Goal: Information Seeking & Learning: Learn about a topic

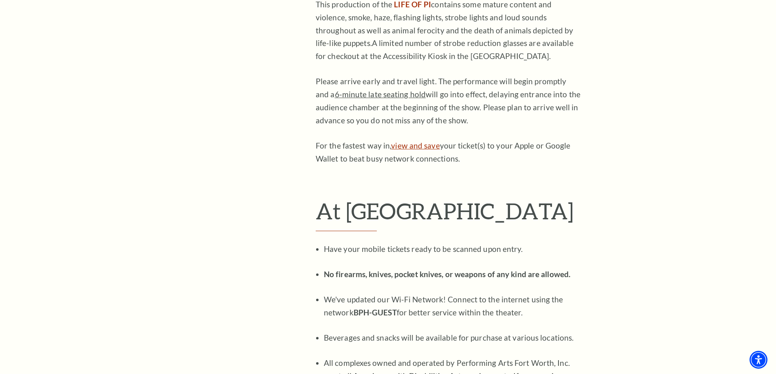
scroll to position [815, 0]
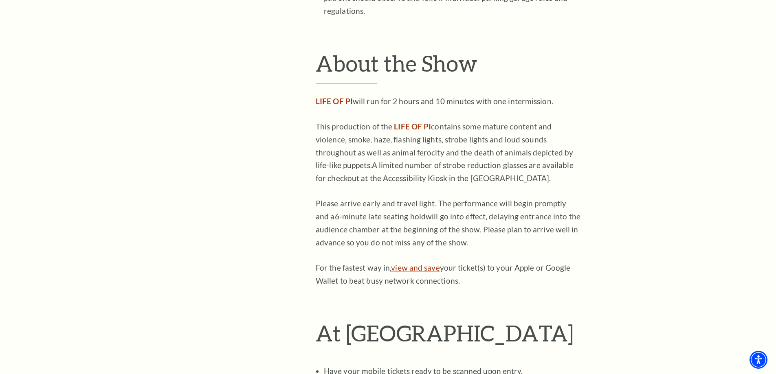
click at [392, 212] on span "6-minute late seating hold" at bounding box center [380, 216] width 91 height 9
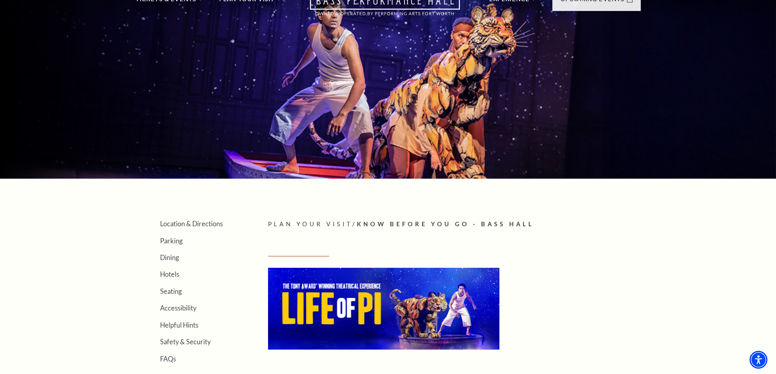
scroll to position [0, 0]
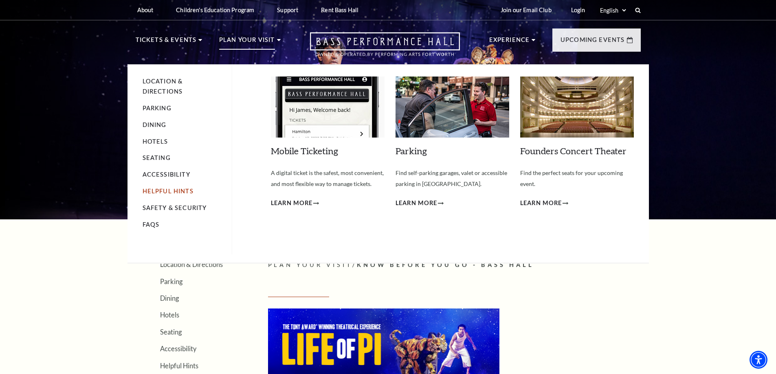
click at [185, 194] on link "Helpful Hints" at bounding box center [168, 191] width 51 height 7
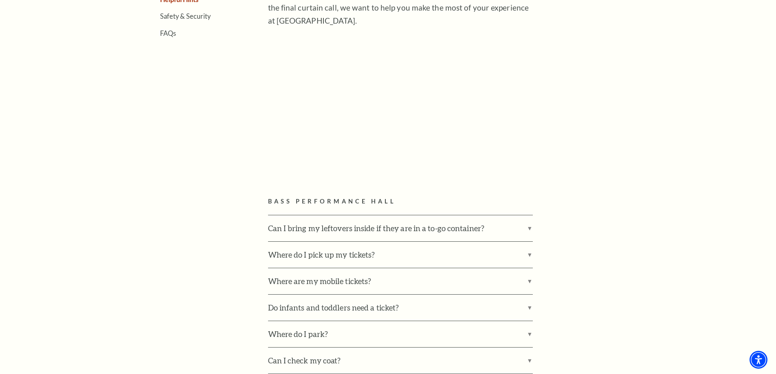
scroll to position [407, 0]
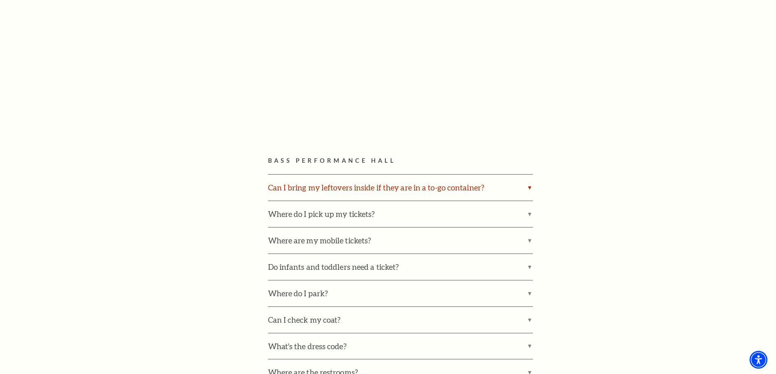
click at [501, 187] on label "Can I bring my leftovers inside if they are in a to-go container?" at bounding box center [400, 188] width 265 height 26
click at [0, 0] on input "Can I bring my leftovers inside if they are in a to-go container?" at bounding box center [0, 0] width 0 height 0
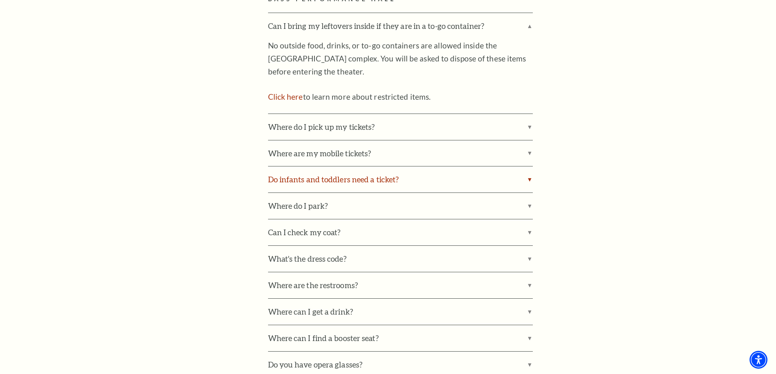
scroll to position [610, 0]
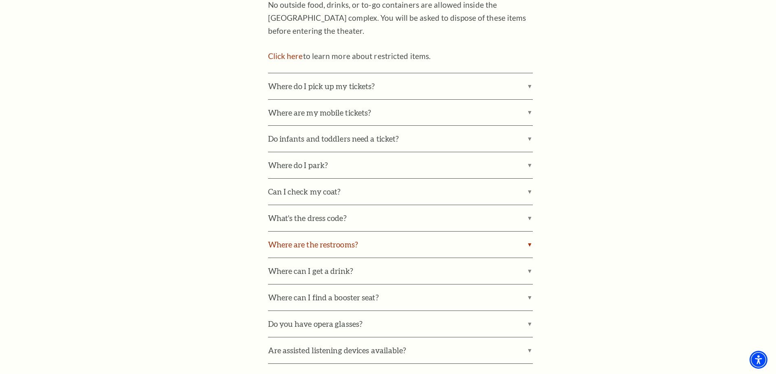
click at [400, 241] on label "Where are the restrooms?" at bounding box center [400, 245] width 265 height 26
click at [0, 0] on input "Where are the restrooms?" at bounding box center [0, 0] width 0 height 0
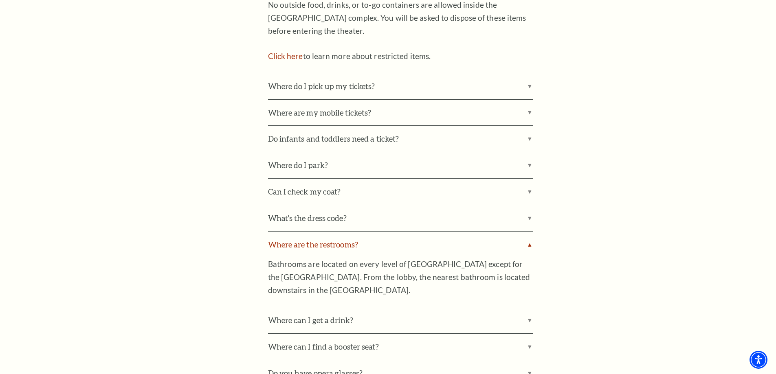
click at [400, 241] on label "Where are the restrooms?" at bounding box center [400, 245] width 265 height 26
click at [0, 0] on input "Where are the restrooms?" at bounding box center [0, 0] width 0 height 0
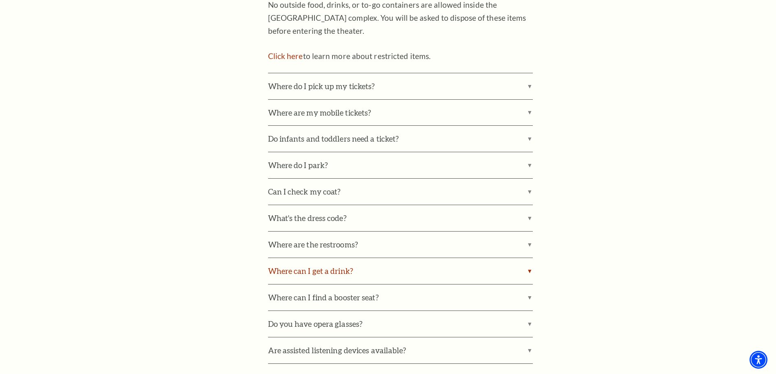
click at [400, 261] on label "Where can I get a drink?" at bounding box center [400, 271] width 265 height 26
click at [0, 0] on input "Where can I get a drink?" at bounding box center [0, 0] width 0 height 0
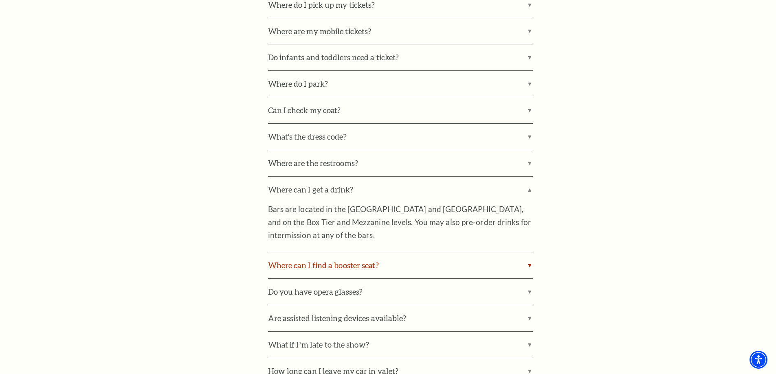
scroll to position [773, 0]
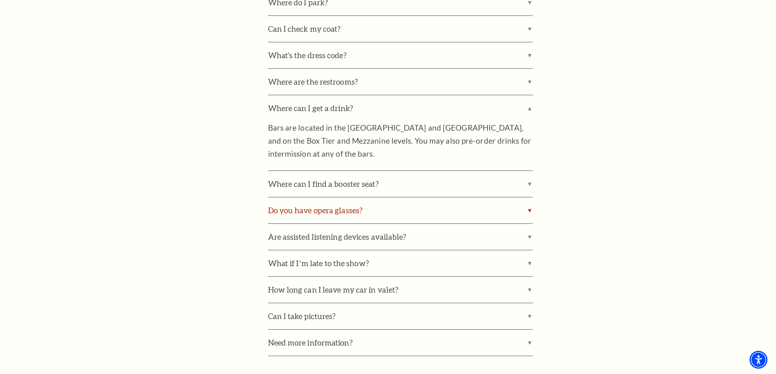
click at [363, 219] on label "Do you have opera glasses?" at bounding box center [400, 211] width 265 height 26
click at [0, 0] on input "Do you have opera glasses?" at bounding box center [0, 0] width 0 height 0
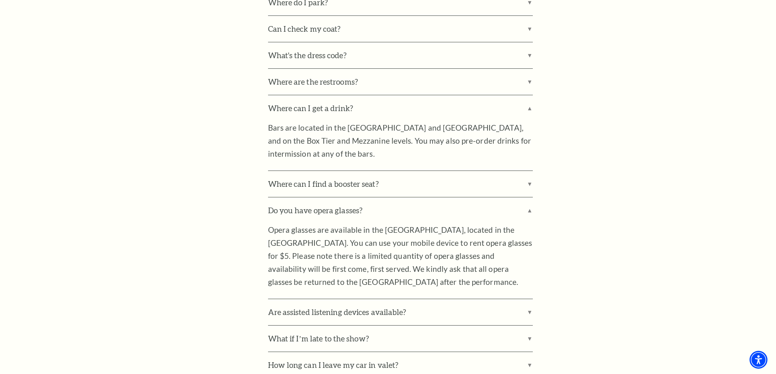
scroll to position [854, 0]
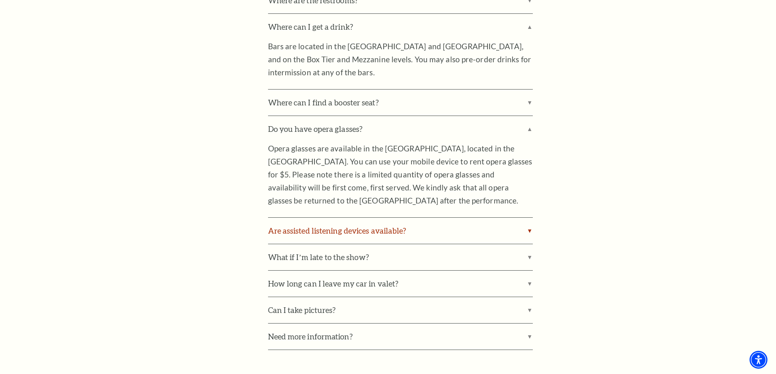
click at [365, 233] on label "Are assisted listening devices available?" at bounding box center [400, 231] width 265 height 26
click at [0, 0] on input "Are assisted listening devices available?" at bounding box center [0, 0] width 0 height 0
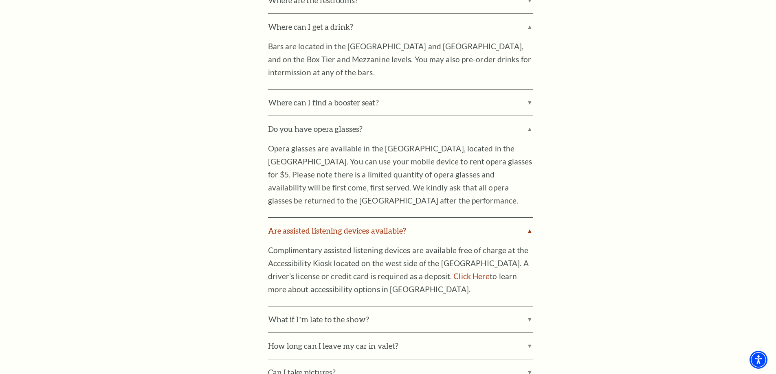
click at [365, 231] on label "Are assisted listening devices available?" at bounding box center [400, 231] width 265 height 26
click at [0, 0] on input "Are assisted listening devices available?" at bounding box center [0, 0] width 0 height 0
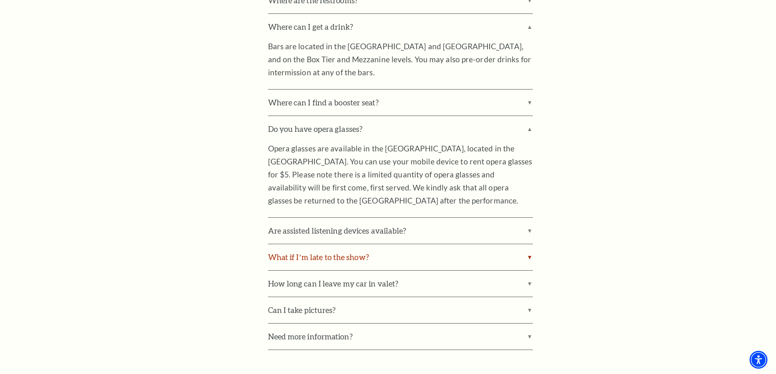
click at [360, 256] on label "What if I’m late to the show?" at bounding box center [400, 257] width 265 height 26
click at [0, 0] on input "What if I’m late to the show?" at bounding box center [0, 0] width 0 height 0
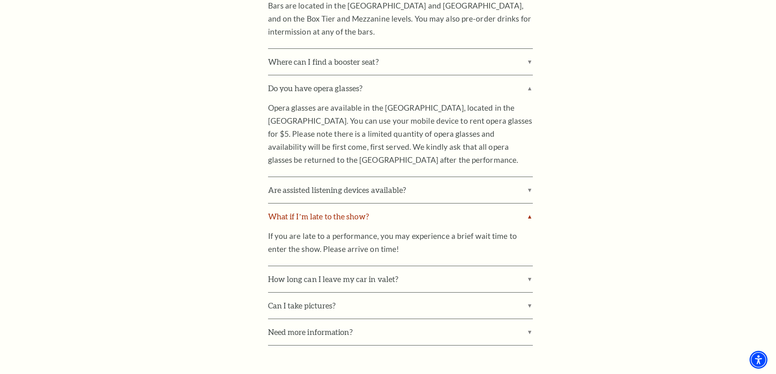
scroll to position [936, 0]
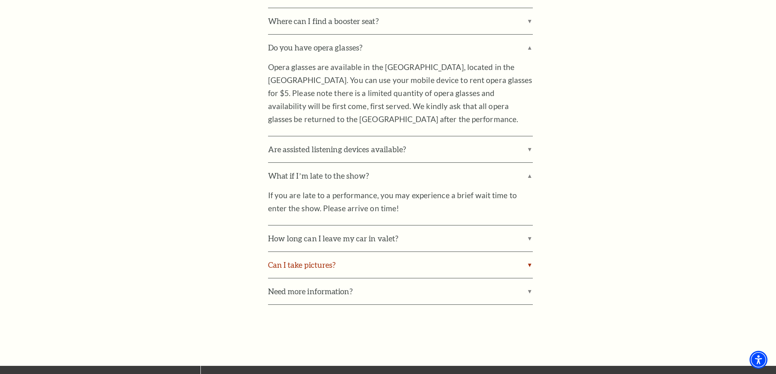
click at [407, 268] on label "Can I take pictures?" at bounding box center [400, 265] width 265 height 26
click at [0, 0] on input "Can I take pictures?" at bounding box center [0, 0] width 0 height 0
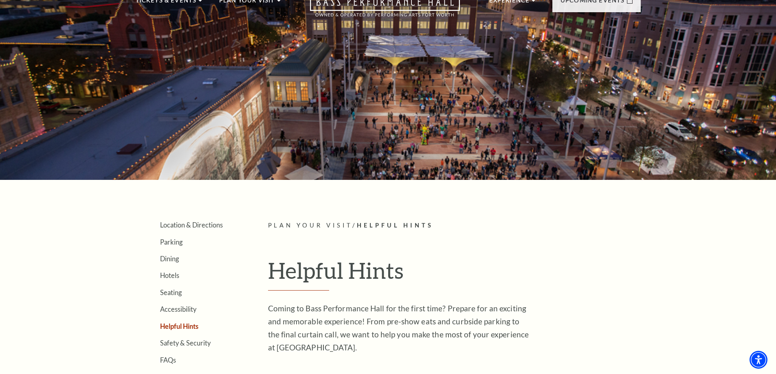
scroll to position [0, 0]
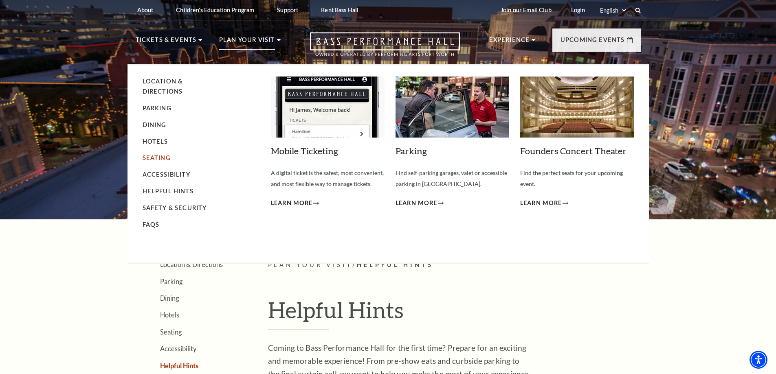
click at [165, 157] on link "Seating" at bounding box center [157, 157] width 28 height 7
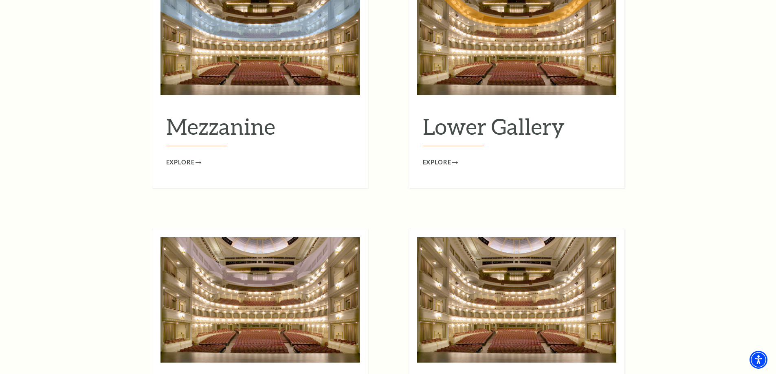
scroll to position [976, 0]
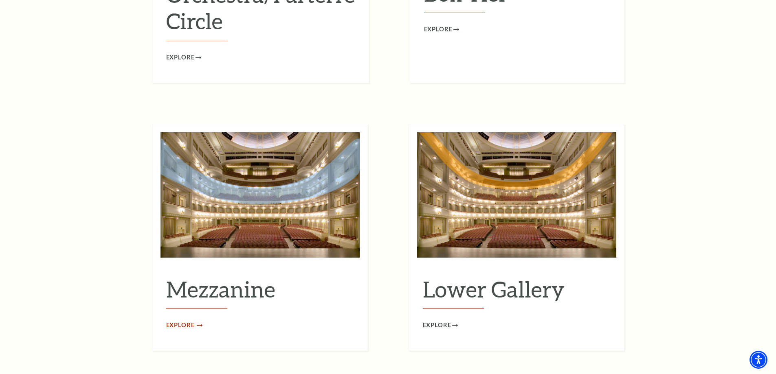
click at [191, 321] on span "Explore" at bounding box center [180, 326] width 29 height 10
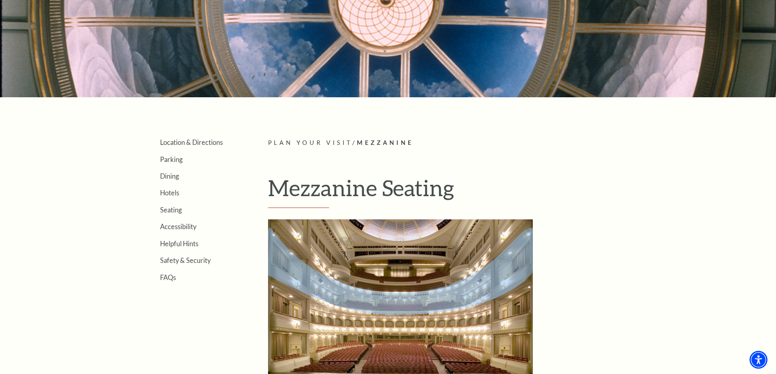
scroll to position [244, 0]
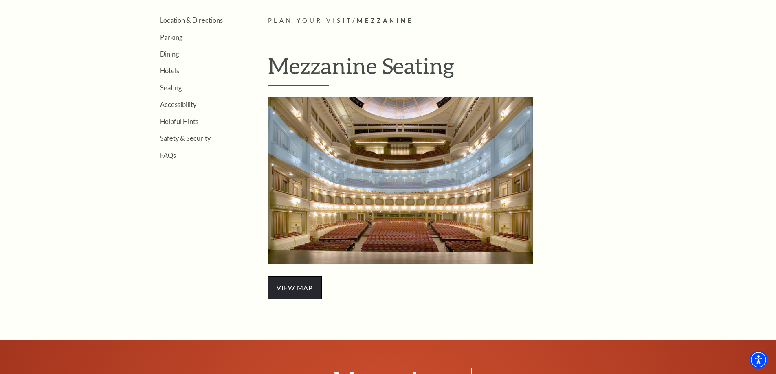
click at [290, 287] on span "view map" at bounding box center [295, 288] width 54 height 23
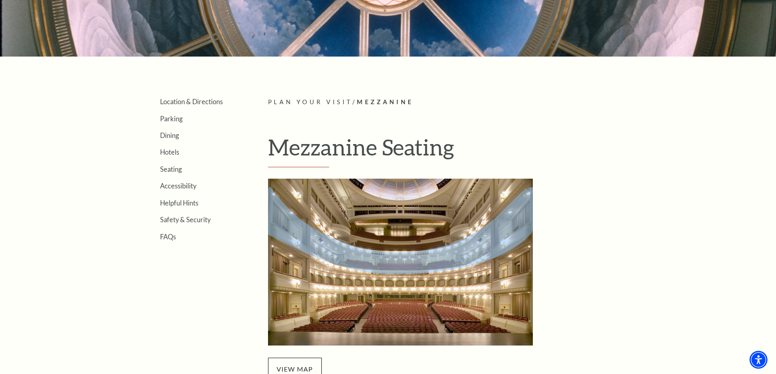
scroll to position [122, 0]
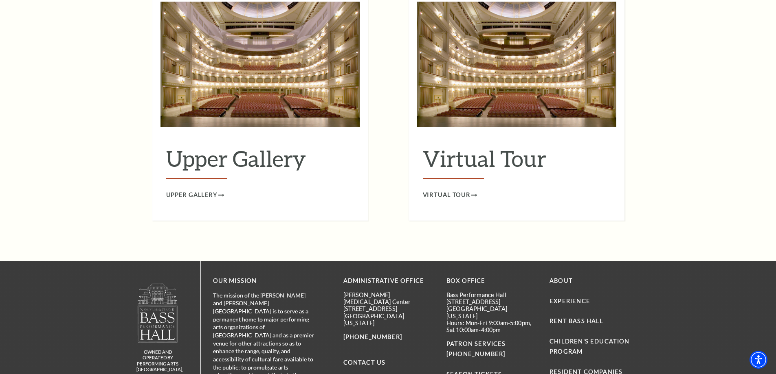
scroll to position [1457, 0]
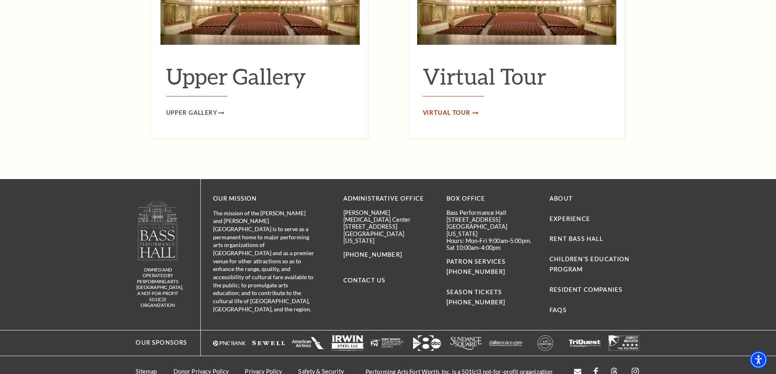
click at [444, 108] on span "Virtual Tour" at bounding box center [447, 113] width 48 height 10
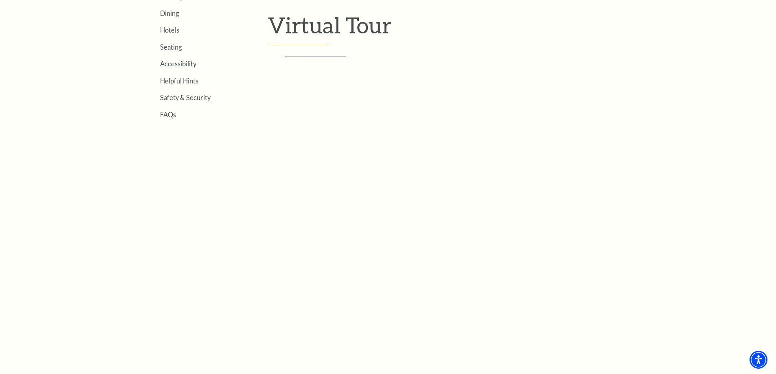
scroll to position [204, 0]
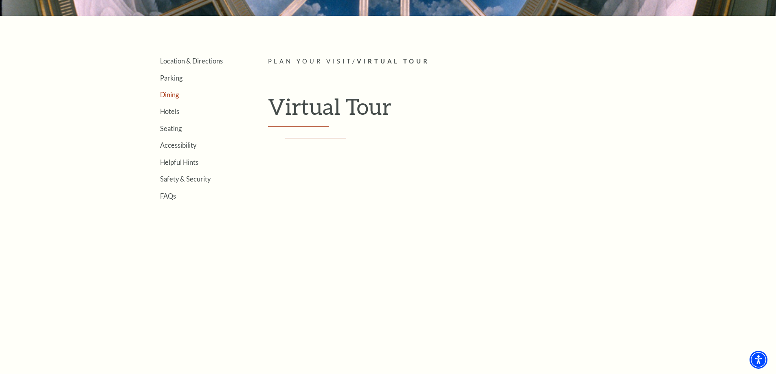
click at [170, 98] on link "Dining" at bounding box center [169, 95] width 19 height 8
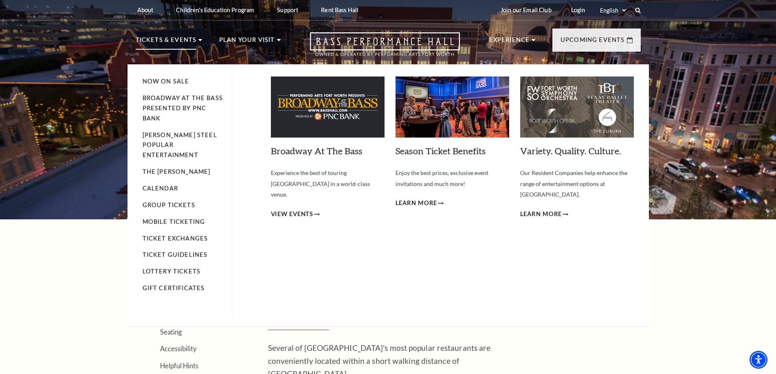
click at [168, 77] on li "Now On Sale" at bounding box center [183, 82] width 81 height 10
click at [169, 81] on link "Now On Sale" at bounding box center [166, 81] width 47 height 7
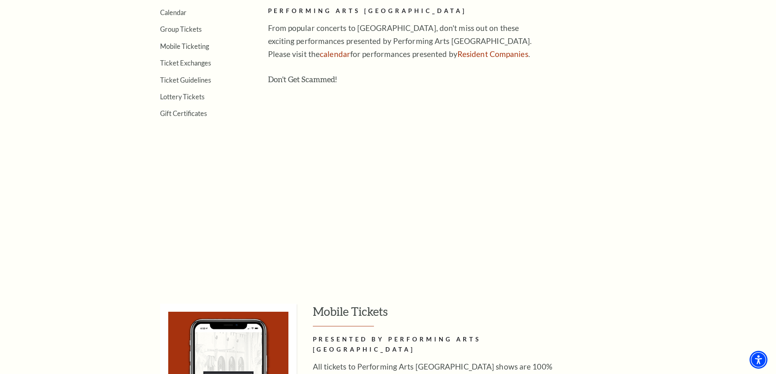
scroll to position [206, 0]
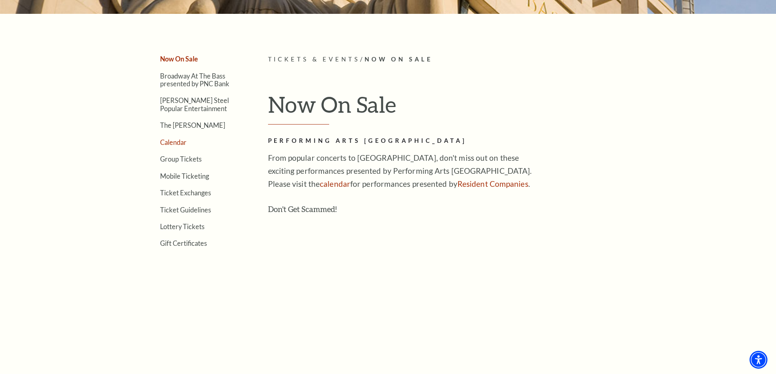
click at [176, 141] on link "Calendar" at bounding box center [173, 142] width 26 height 8
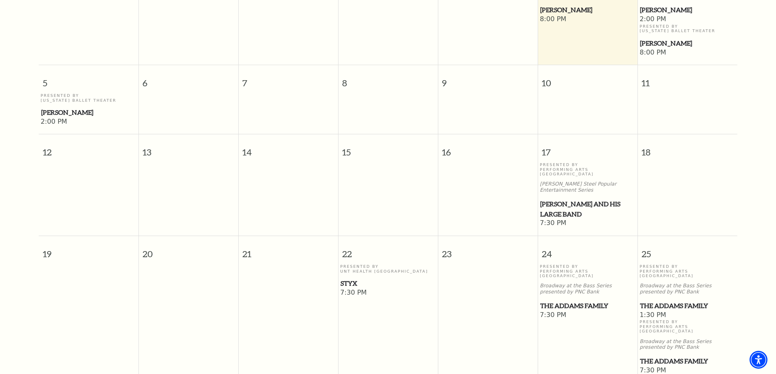
scroll to position [72, 0]
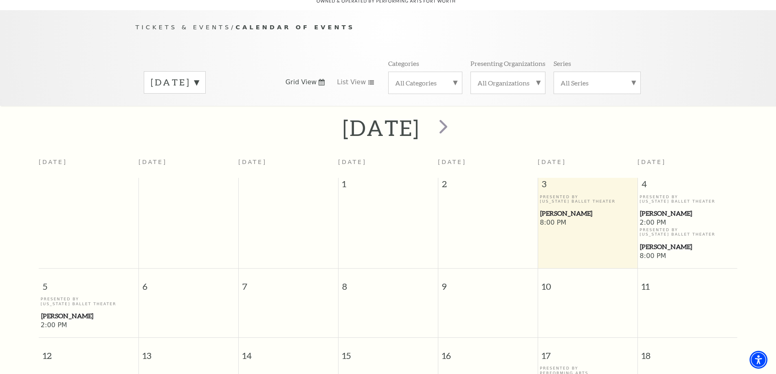
click at [564, 209] on span "[PERSON_NAME]" at bounding box center [587, 214] width 95 height 10
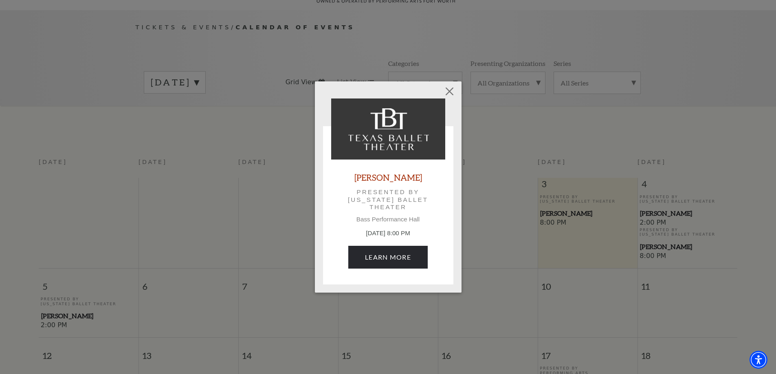
scroll to position [113, 0]
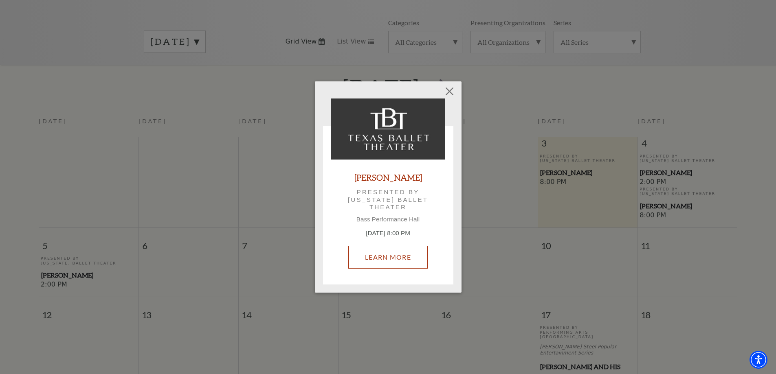
click at [390, 259] on link "Learn More" at bounding box center [387, 257] width 79 height 23
